Goal: Task Accomplishment & Management: Use online tool/utility

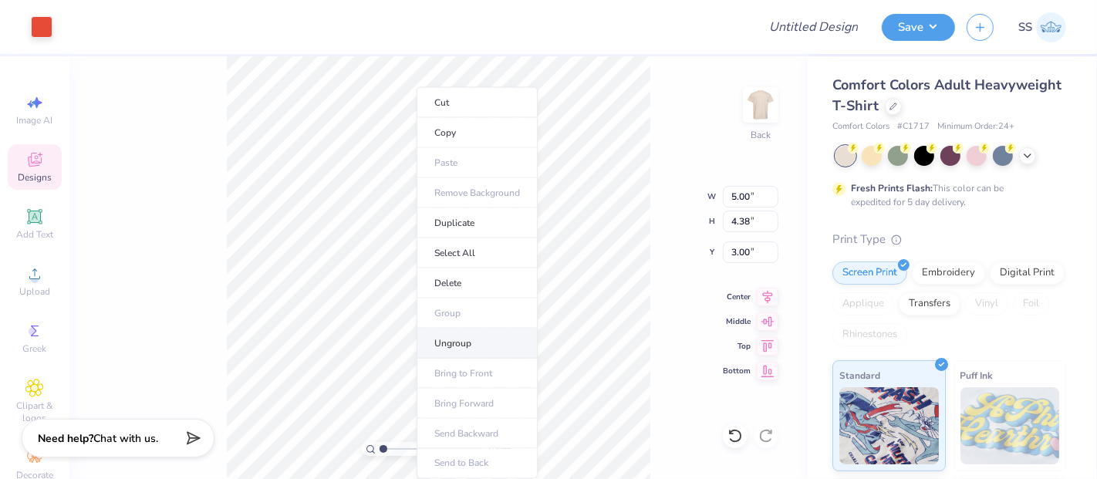
click at [452, 332] on li "Ungroup" at bounding box center [477, 344] width 121 height 30
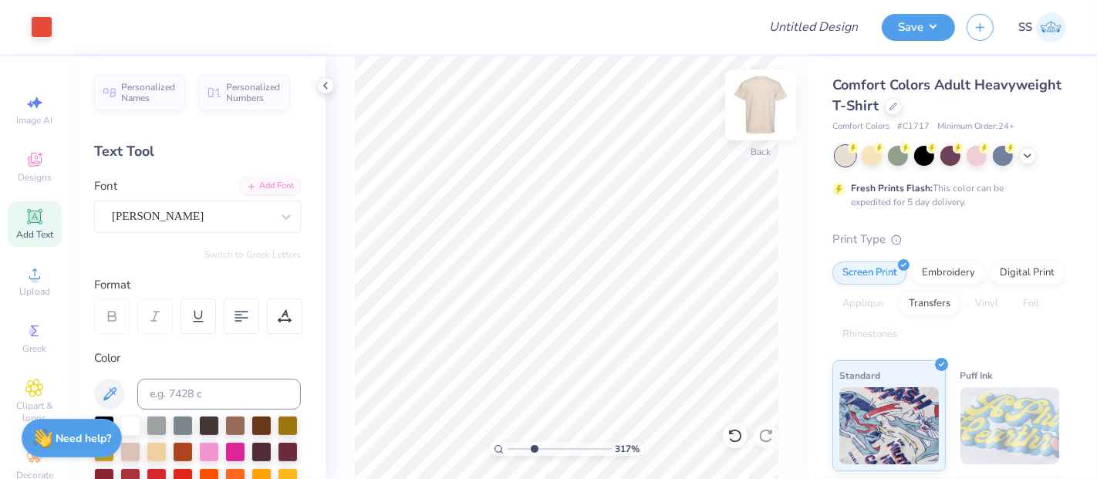
click at [757, 109] on img at bounding box center [761, 105] width 62 height 62
click at [757, 109] on img at bounding box center [760, 104] width 31 height 31
click at [761, 94] on img at bounding box center [761, 105] width 62 height 62
drag, startPoint x: 531, startPoint y: 450, endPoint x: 500, endPoint y: 447, distance: 31.0
type input "1"
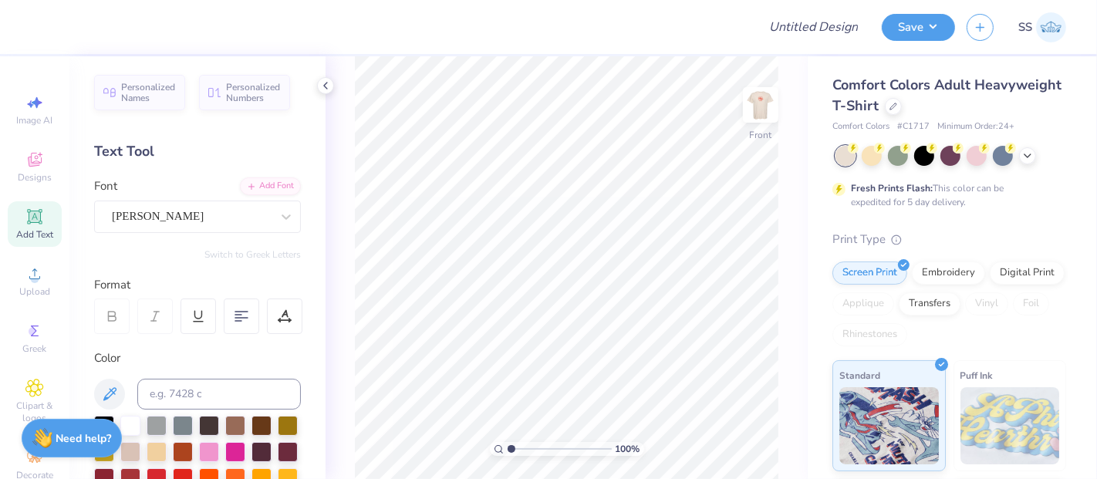
click at [508, 447] on input "range" at bounding box center [560, 449] width 104 height 14
click at [767, 98] on img at bounding box center [761, 105] width 62 height 62
click at [1038, 154] on div at bounding box center [950, 156] width 231 height 20
click at [1029, 157] on icon at bounding box center [1027, 154] width 12 height 12
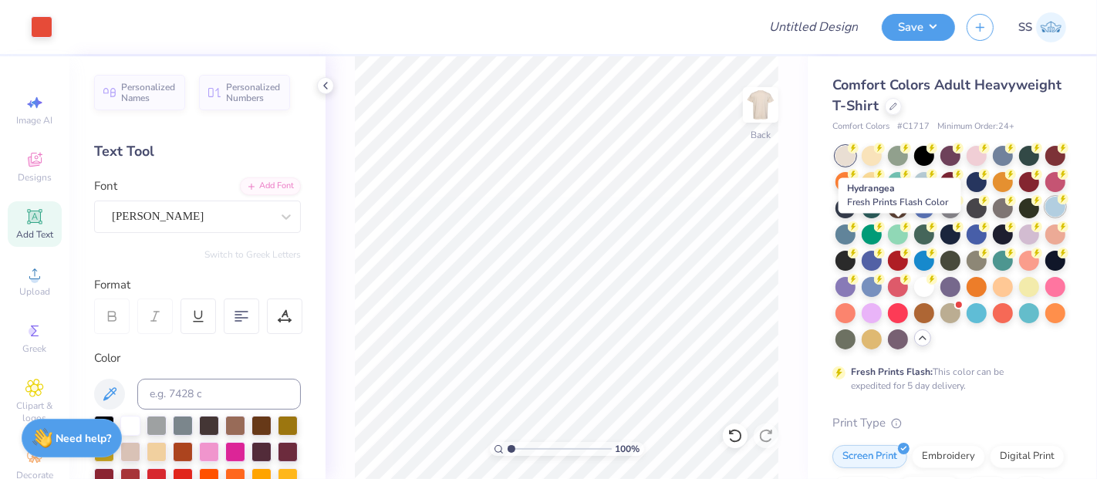
click at [1045, 217] on div at bounding box center [1055, 207] width 20 height 20
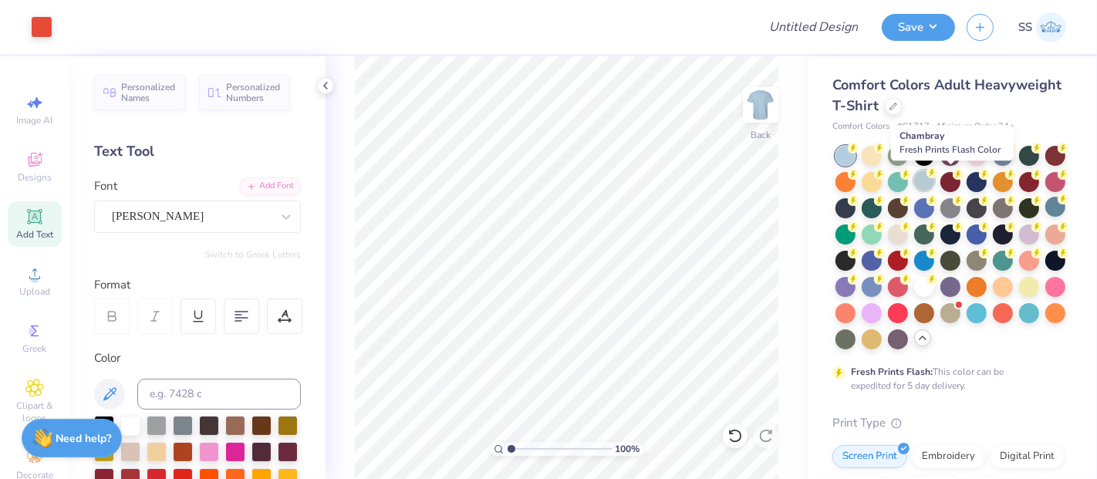
click at [934, 181] on div at bounding box center [924, 180] width 20 height 20
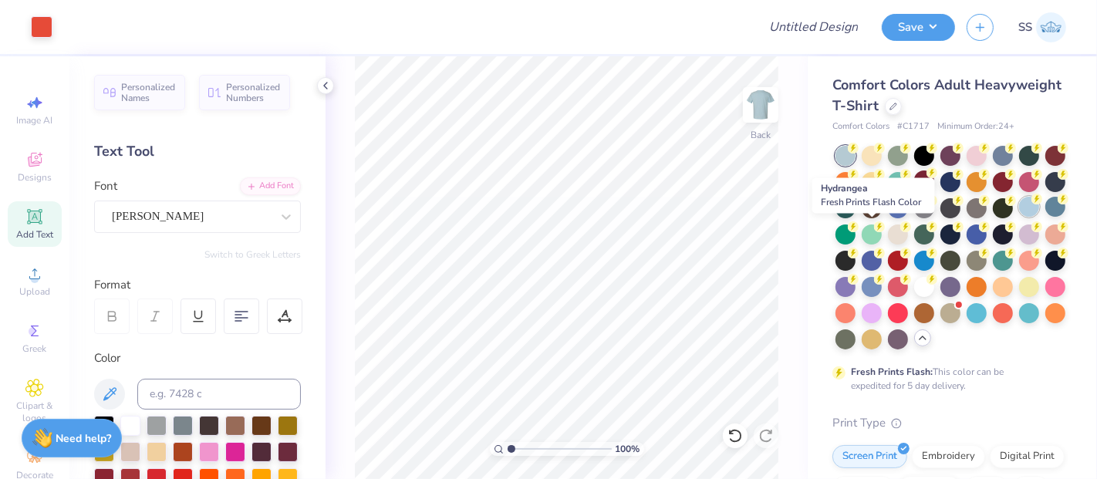
click at [1019, 217] on div at bounding box center [1029, 207] width 20 height 20
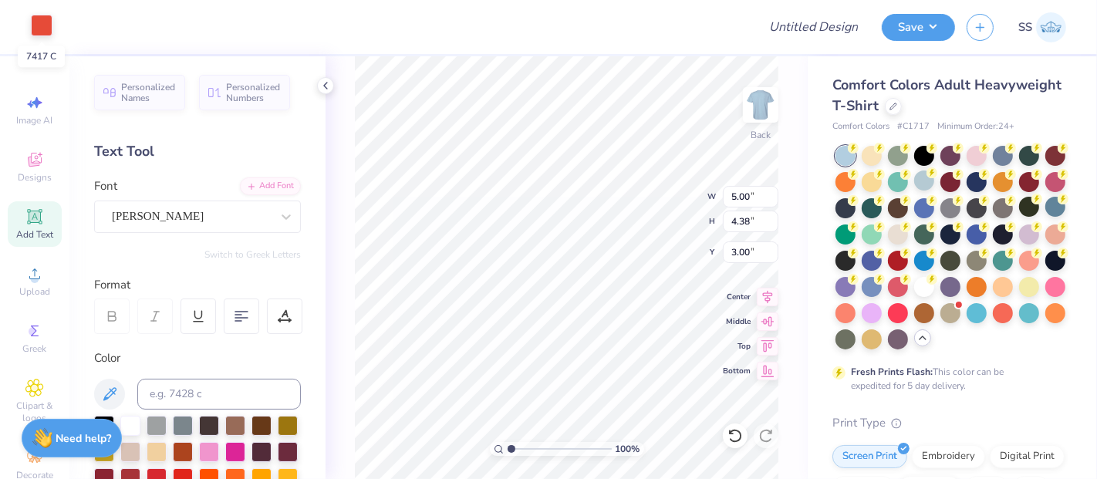
click at [52, 23] on div at bounding box center [42, 26] width 22 height 22
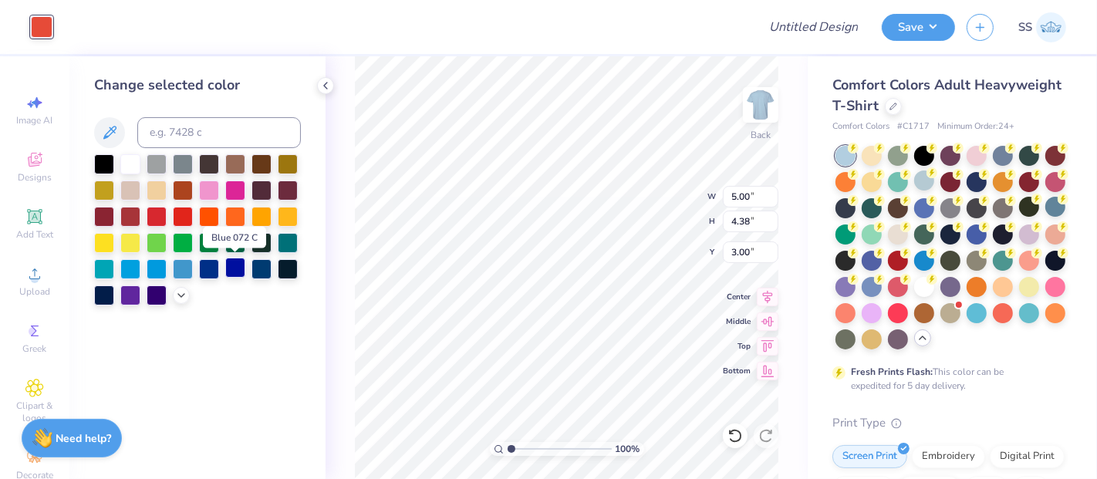
click at [228, 272] on div at bounding box center [235, 268] width 20 height 20
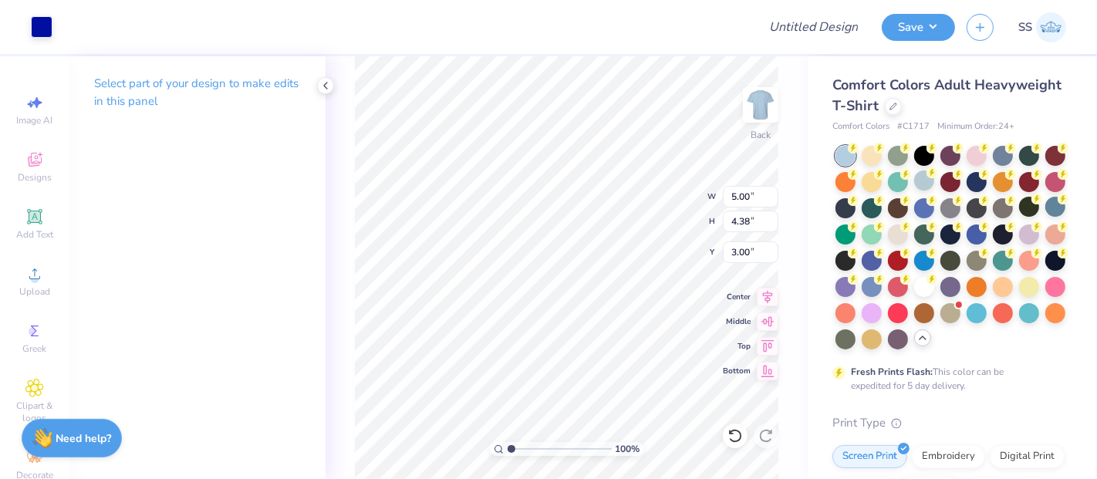
drag, startPoint x: 934, startPoint y: 20, endPoint x: 955, endPoint y: 32, distance: 23.8
click at [934, 19] on button "Save" at bounding box center [918, 27] width 73 height 27
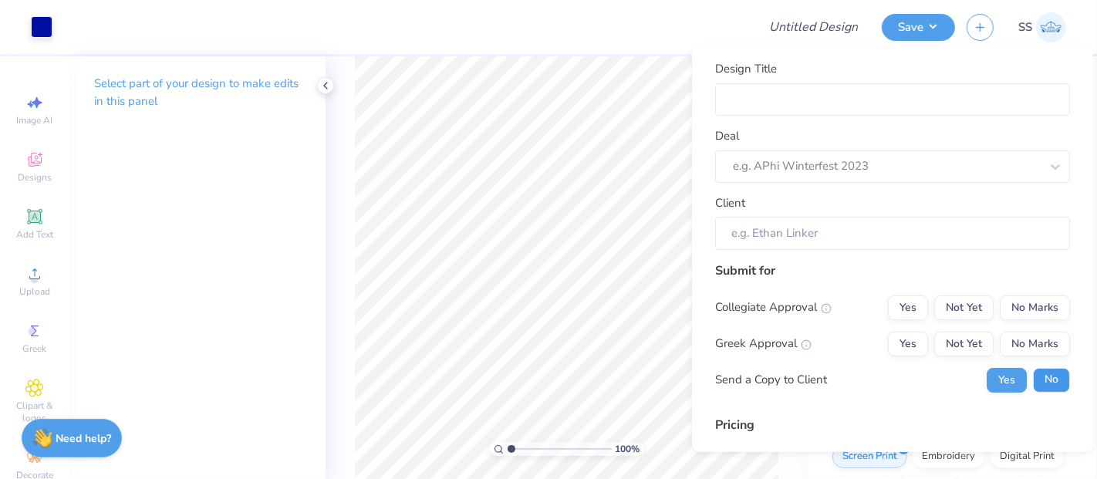
click at [1039, 381] on button "No" at bounding box center [1051, 379] width 37 height 25
click at [963, 342] on button "Not Yet" at bounding box center [963, 343] width 59 height 25
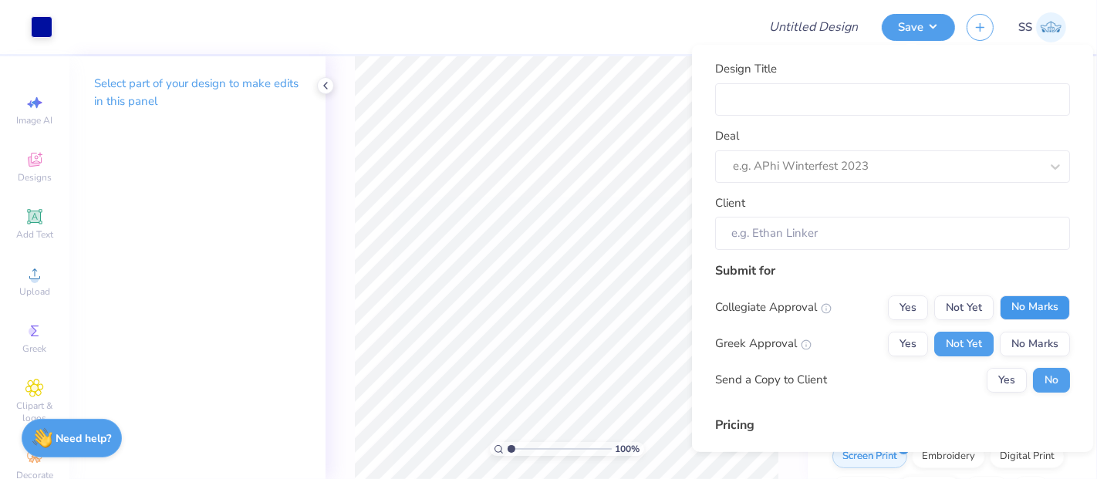
click at [1031, 315] on button "No Marks" at bounding box center [1035, 307] width 70 height 25
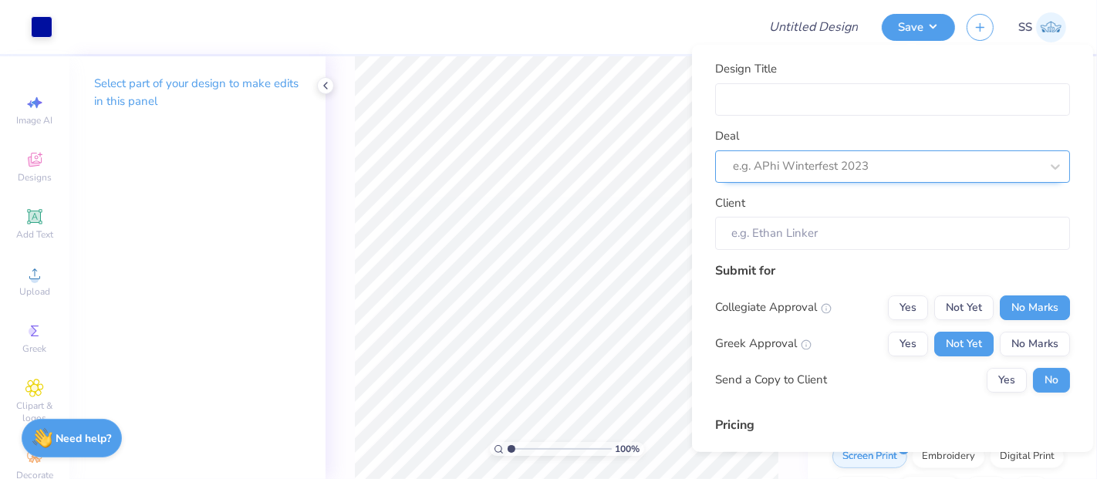
type input "$28.72"
click at [926, 174] on div at bounding box center [871, 166] width 276 height 21
type input "kappa"
type input "kkg"
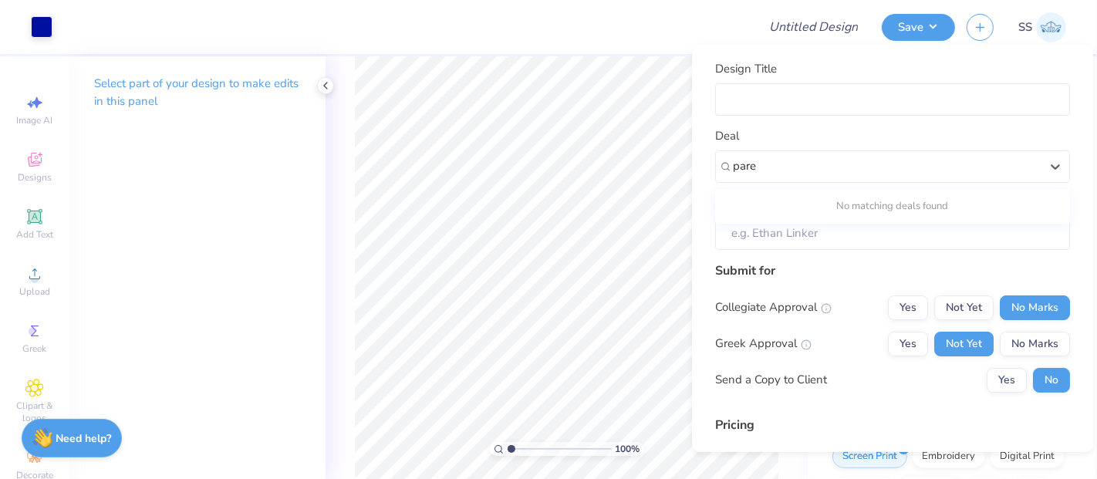
type input "paren"
type input "fami"
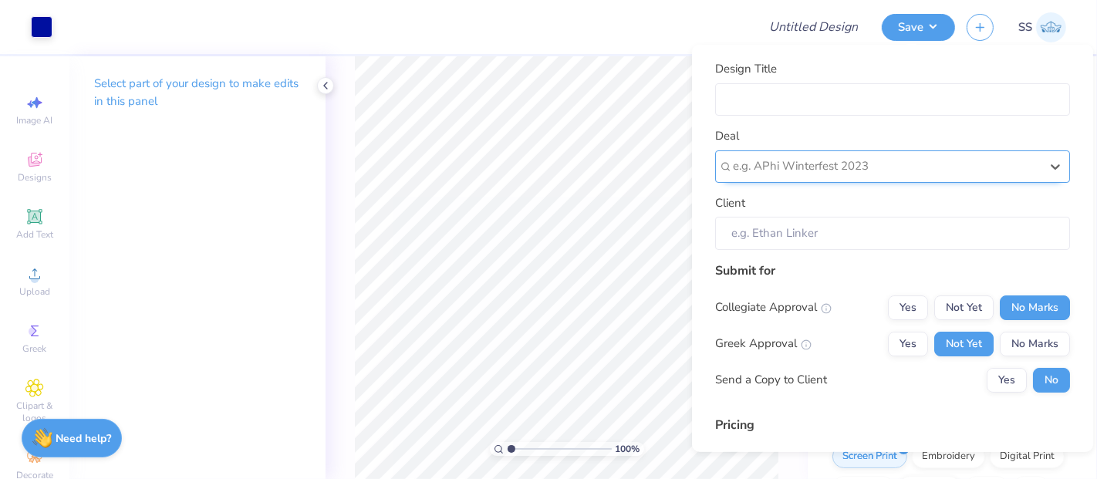
click at [808, 167] on div "e.g. APhi Winterfest 2023" at bounding box center [892, 166] width 355 height 32
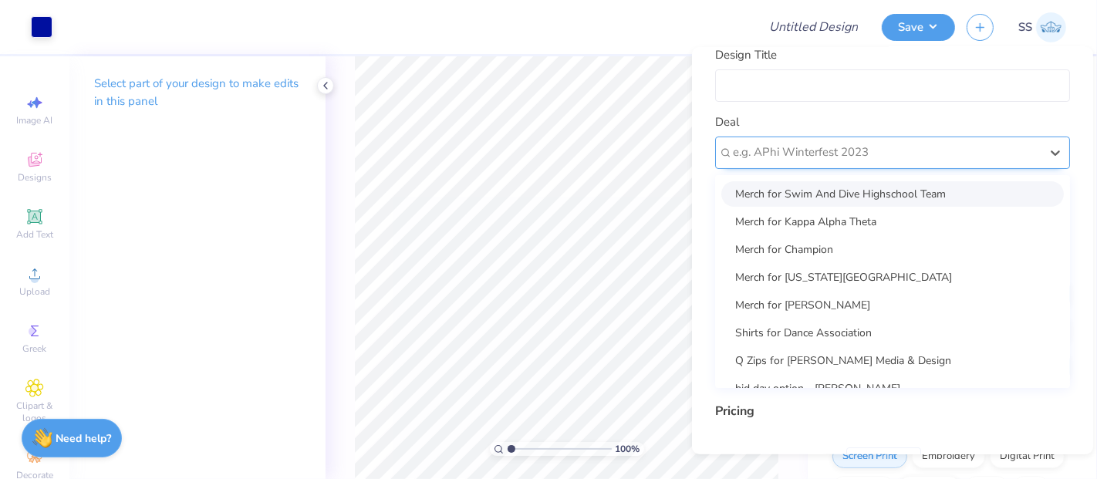
scroll to position [18, 0]
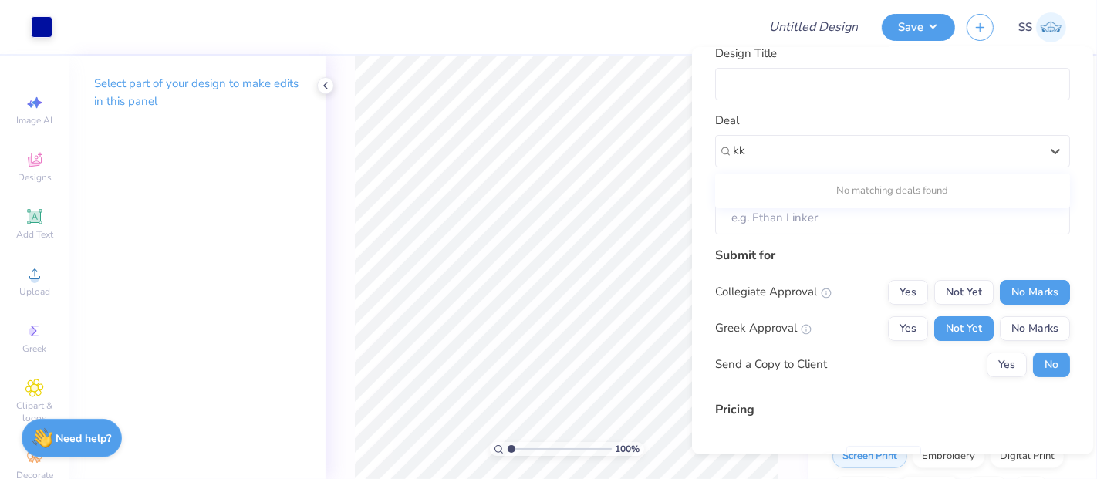
type input "kk"
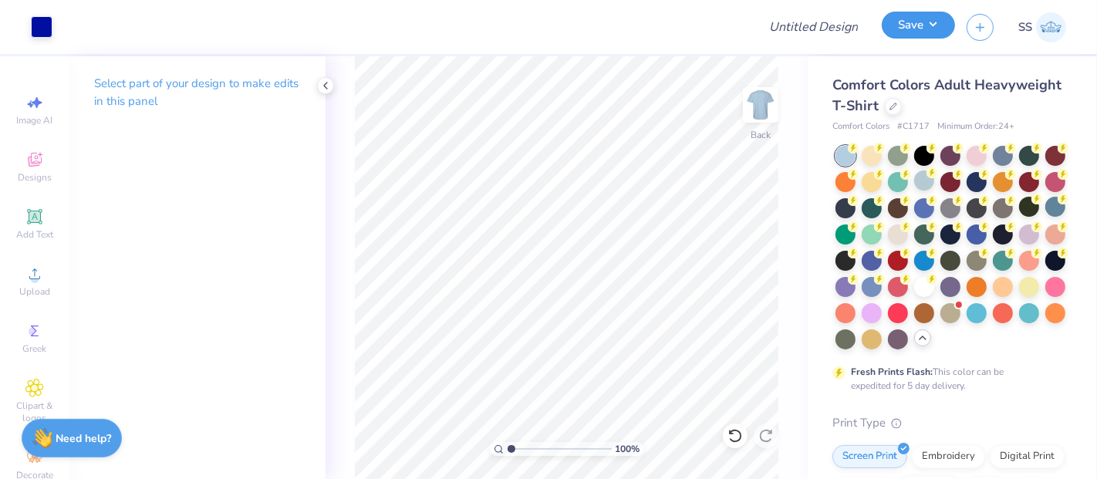
click at [900, 27] on button "Save" at bounding box center [918, 25] width 73 height 27
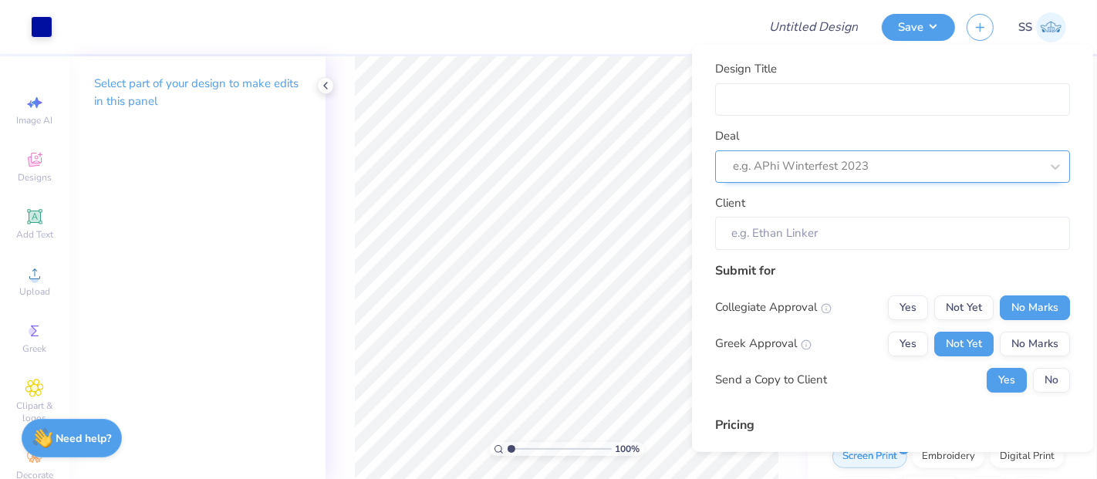
click at [883, 157] on div at bounding box center [886, 166] width 307 height 21
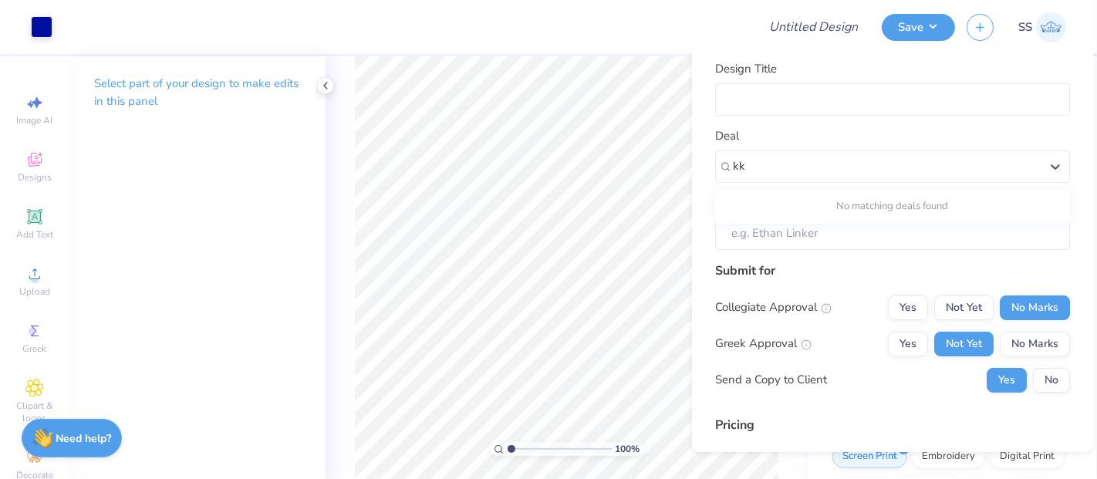
type input "kk"
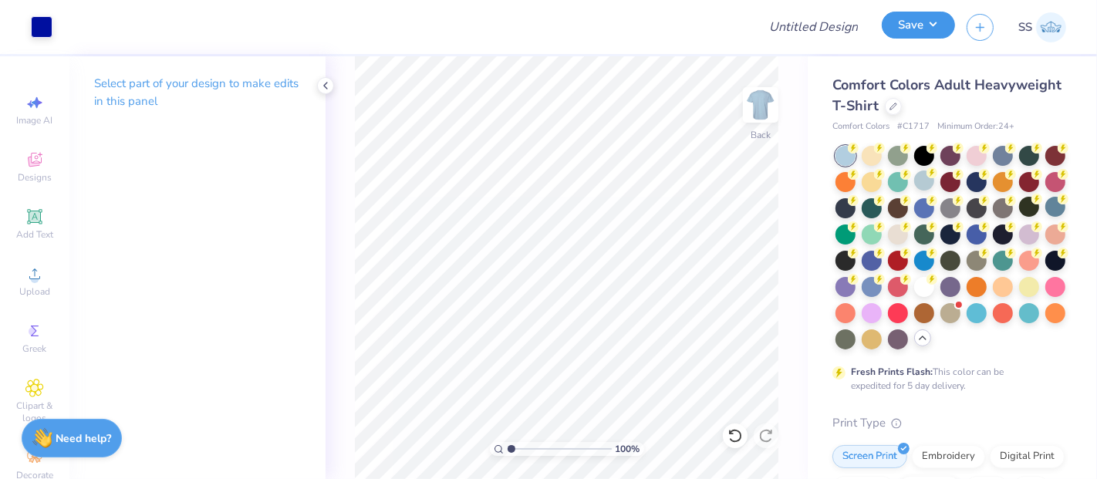
click at [927, 32] on button "Save" at bounding box center [918, 25] width 73 height 27
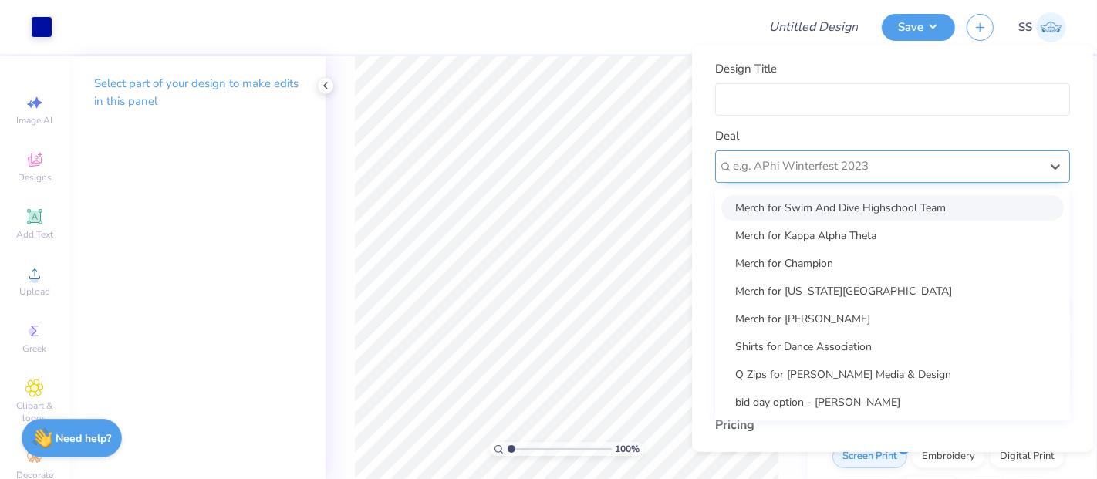
click at [968, 174] on div at bounding box center [886, 166] width 307 height 21
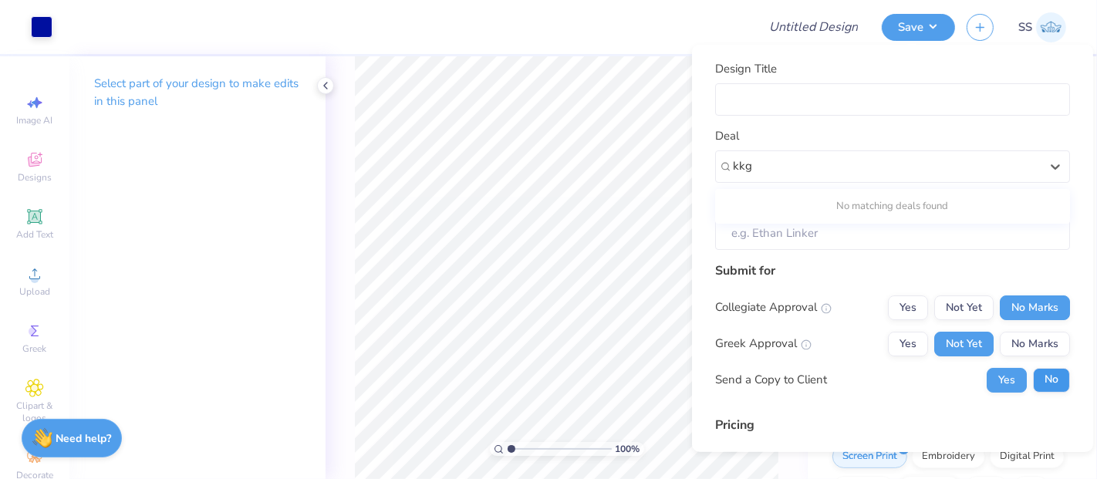
type input "kkg"
click at [1048, 374] on button "No" at bounding box center [1051, 379] width 37 height 25
click at [553, 17] on div at bounding box center [404, 27] width 681 height 54
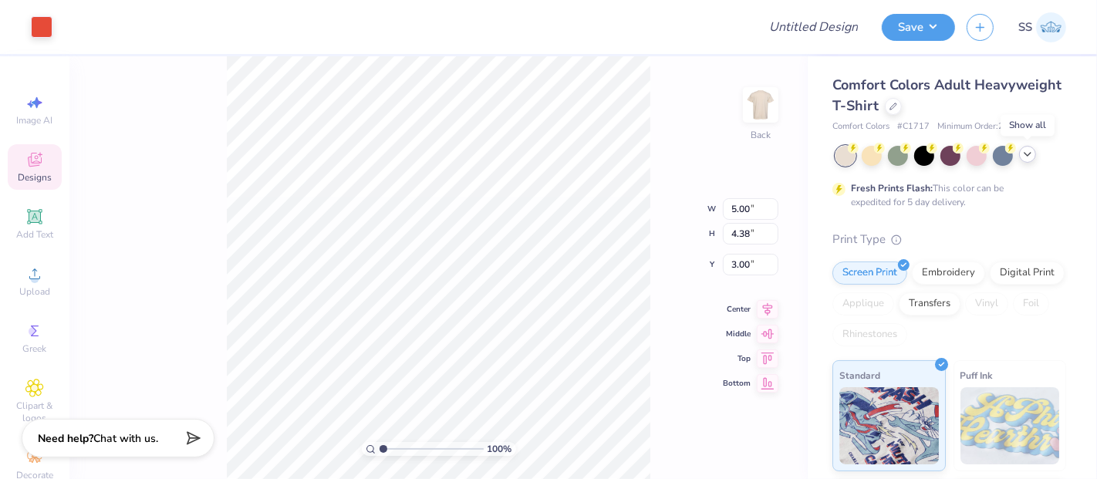
click at [1031, 153] on icon at bounding box center [1027, 154] width 12 height 12
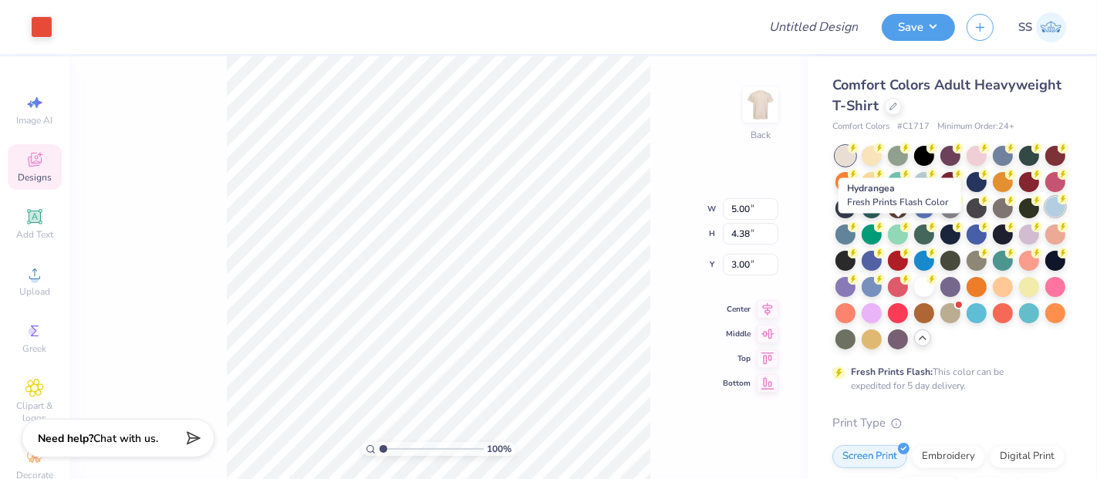
click at [856, 152] on icon at bounding box center [853, 148] width 5 height 8
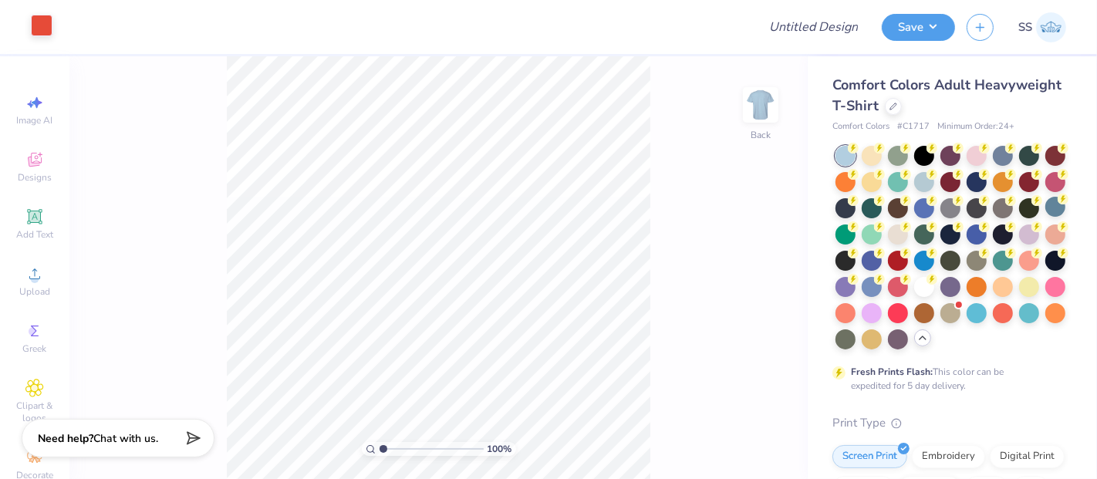
click at [46, 29] on div at bounding box center [42, 26] width 22 height 22
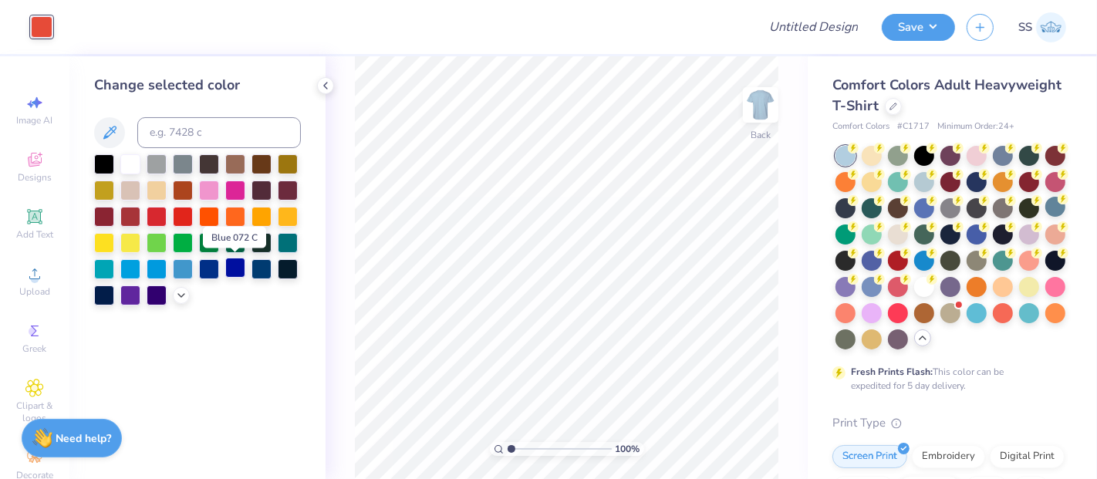
click at [230, 272] on div at bounding box center [235, 268] width 20 height 20
click at [919, 35] on button "Save" at bounding box center [918, 25] width 73 height 27
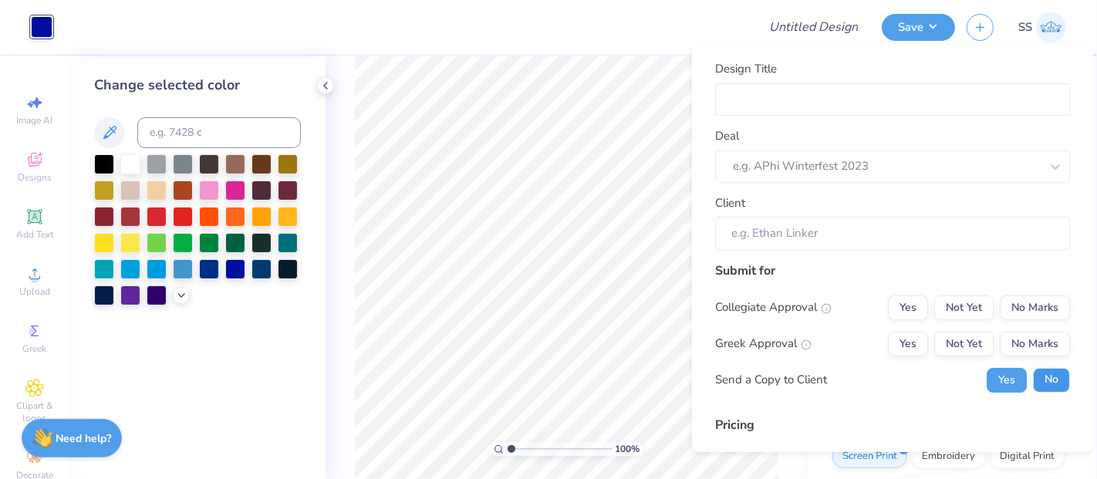
click at [1033, 376] on button "No" at bounding box center [1051, 379] width 37 height 25
click at [963, 333] on button "Not Yet" at bounding box center [963, 343] width 59 height 25
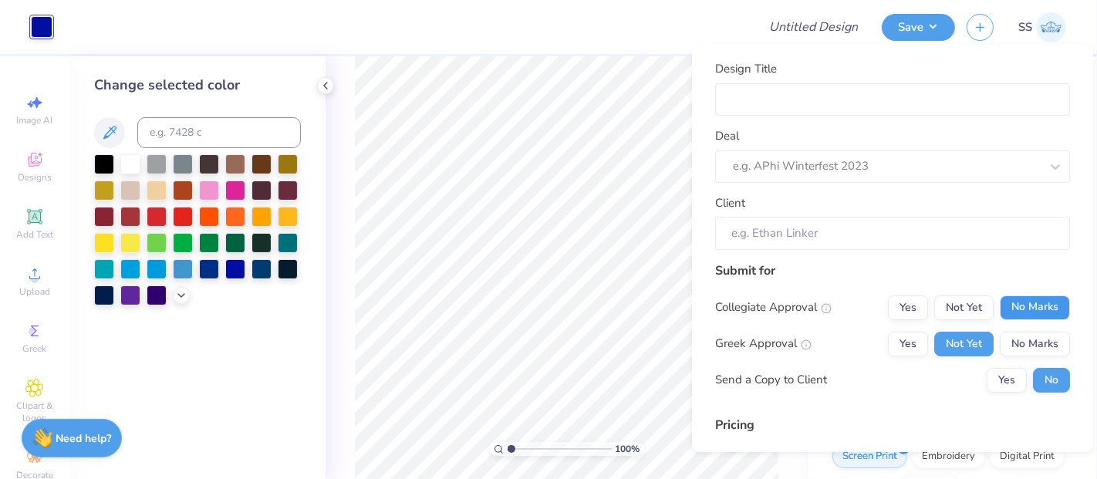
click at [1031, 296] on button "No Marks" at bounding box center [1035, 307] width 70 height 25
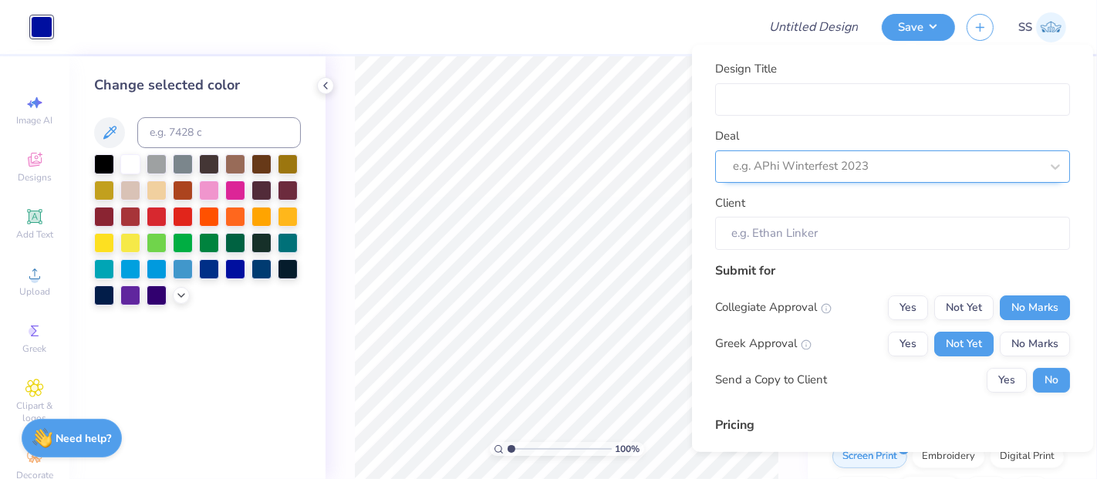
type input "$28.72"
click at [912, 159] on div at bounding box center [871, 166] width 276 height 21
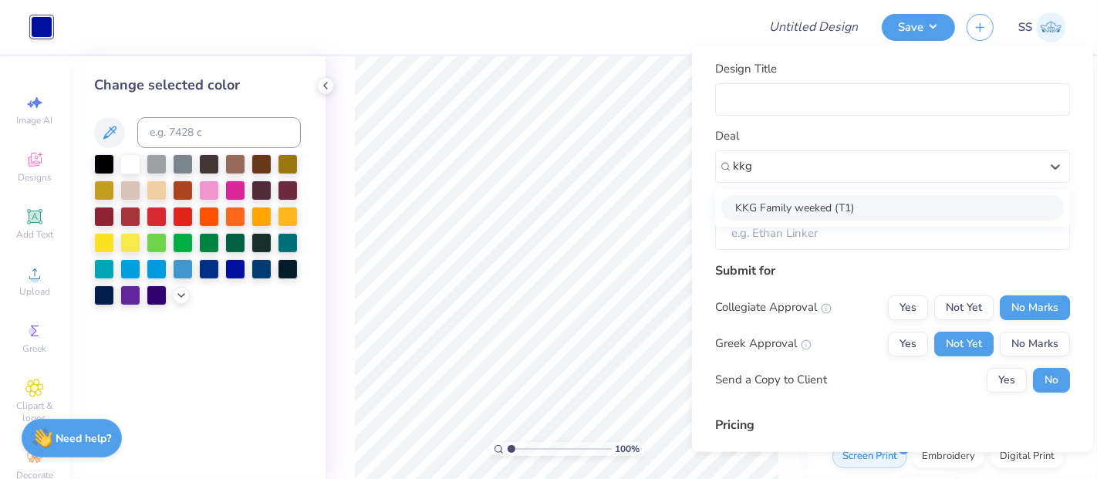
click at [871, 204] on div "KKG Family weeked (T1)" at bounding box center [892, 206] width 342 height 25
type input "kkg"
type input "[PERSON_NAME]"
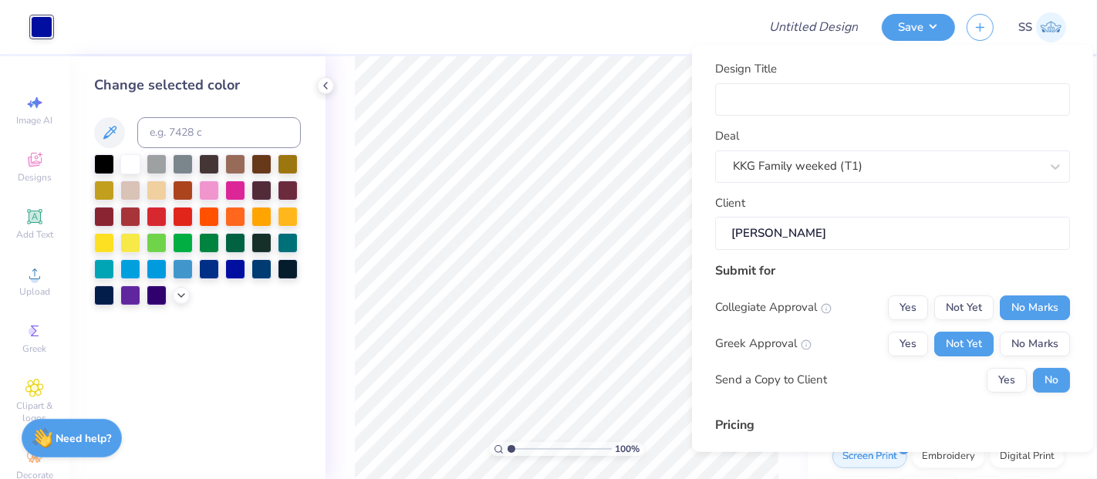
type input "$34.06"
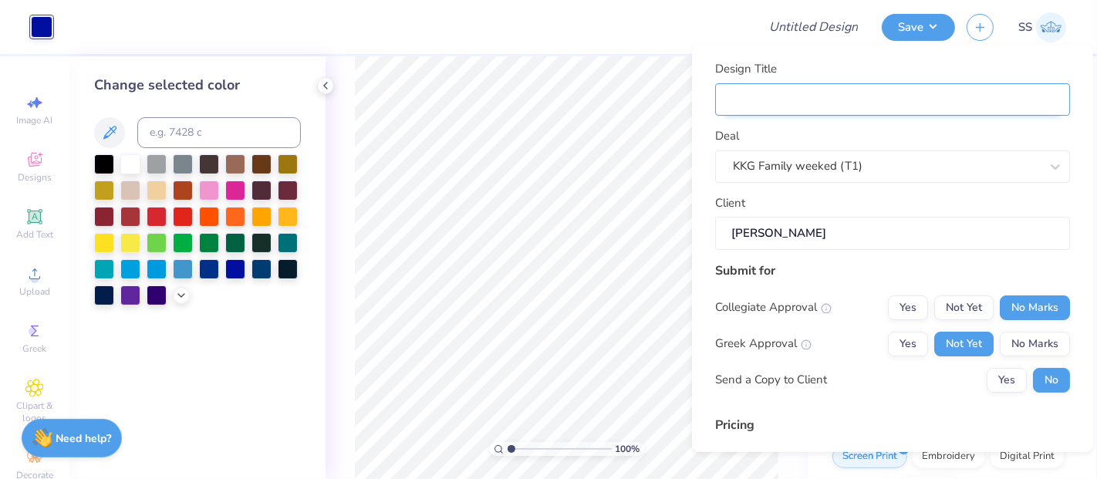
click at [875, 102] on input "Design Title" at bounding box center [892, 99] width 355 height 33
type input "S"
type input "Shirts"
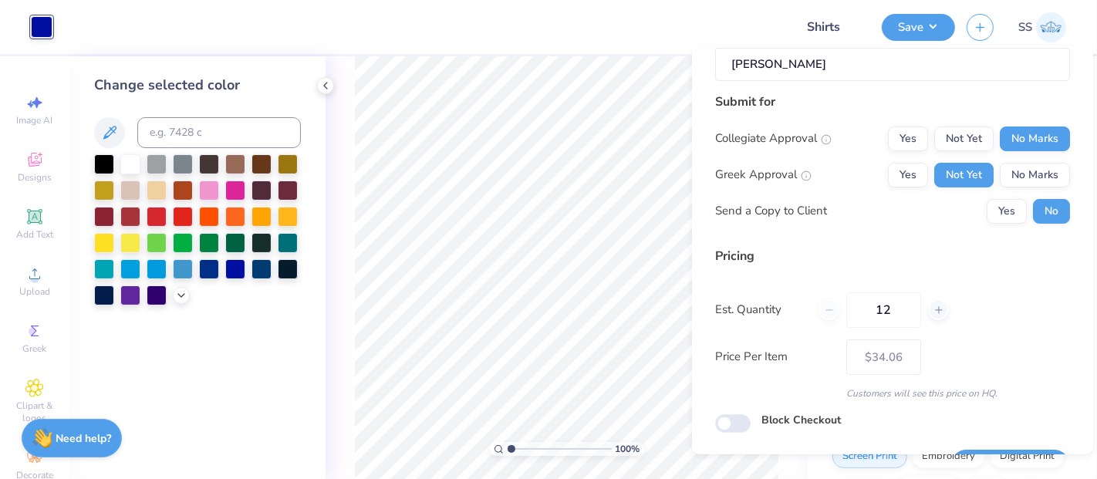
scroll to position [211, 0]
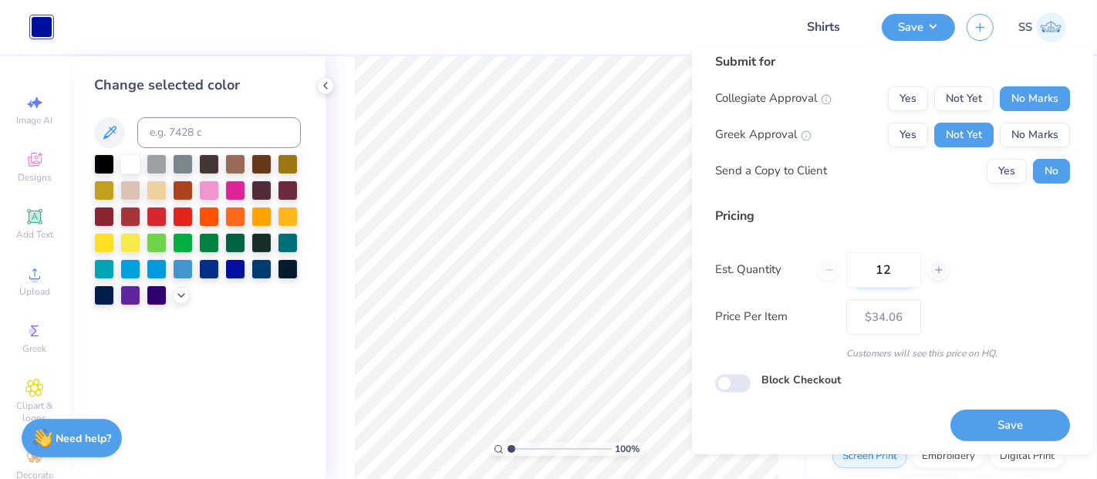
drag, startPoint x: 905, startPoint y: 274, endPoint x: 864, endPoint y: 272, distance: 40.9
click at [864, 272] on input "12" at bounding box center [883, 268] width 75 height 35
type input "48"
type input "$20.33"
type input "60"
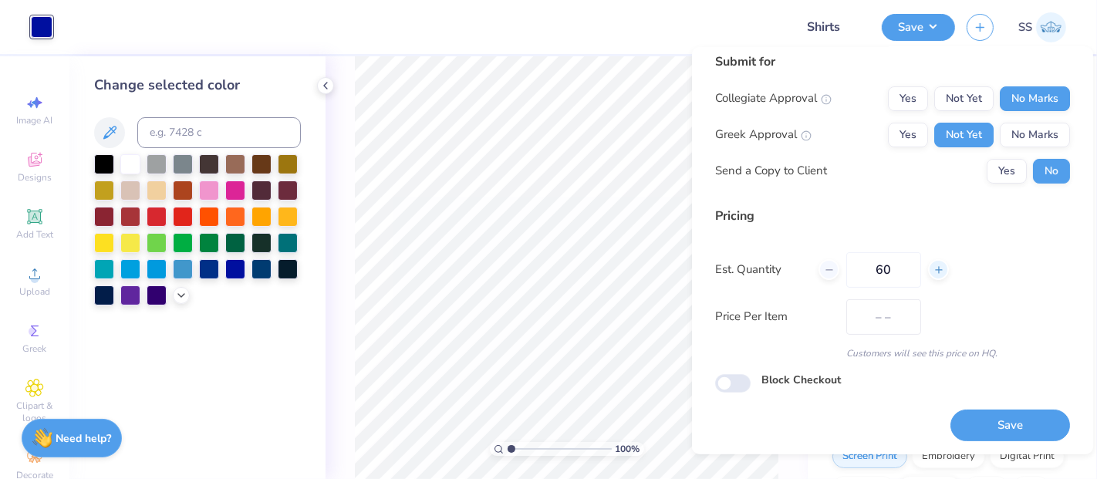
type input "$19.97"
type input "60"
click at [1009, 414] on button "Save" at bounding box center [1010, 426] width 120 height 32
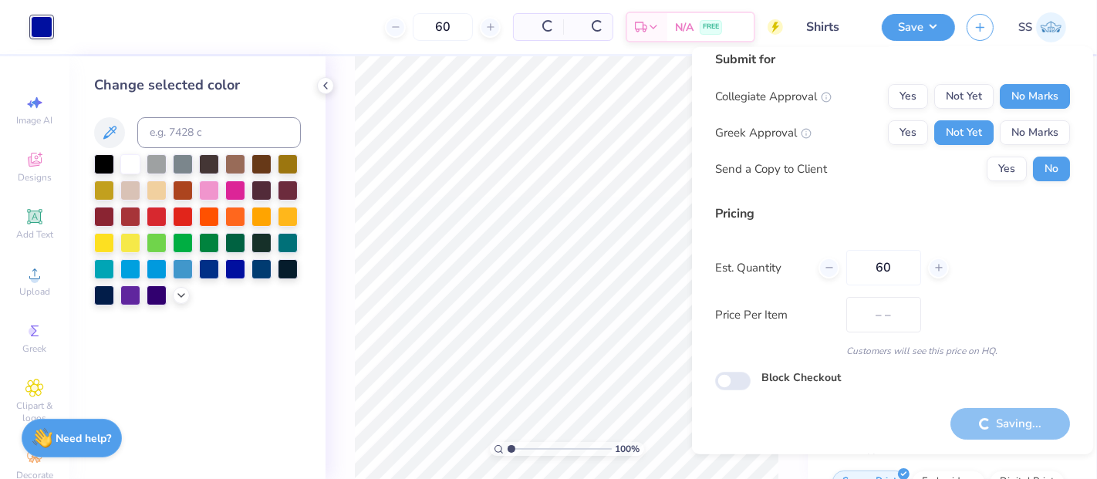
scroll to position [12, 0]
type input "– –"
